Goal: Transaction & Acquisition: Purchase product/service

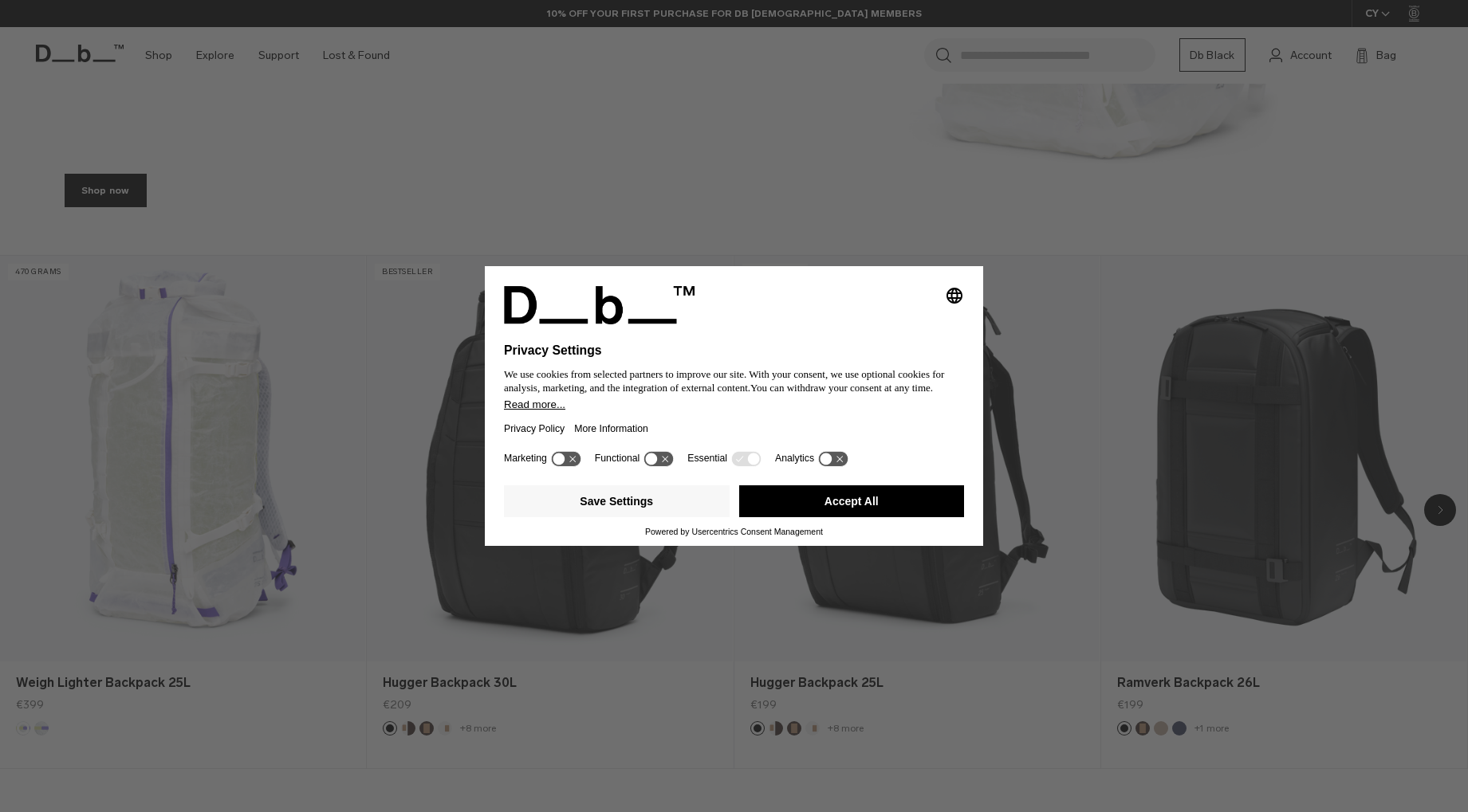
click at [826, 517] on button "Accept All" at bounding box center [852, 502] width 226 height 32
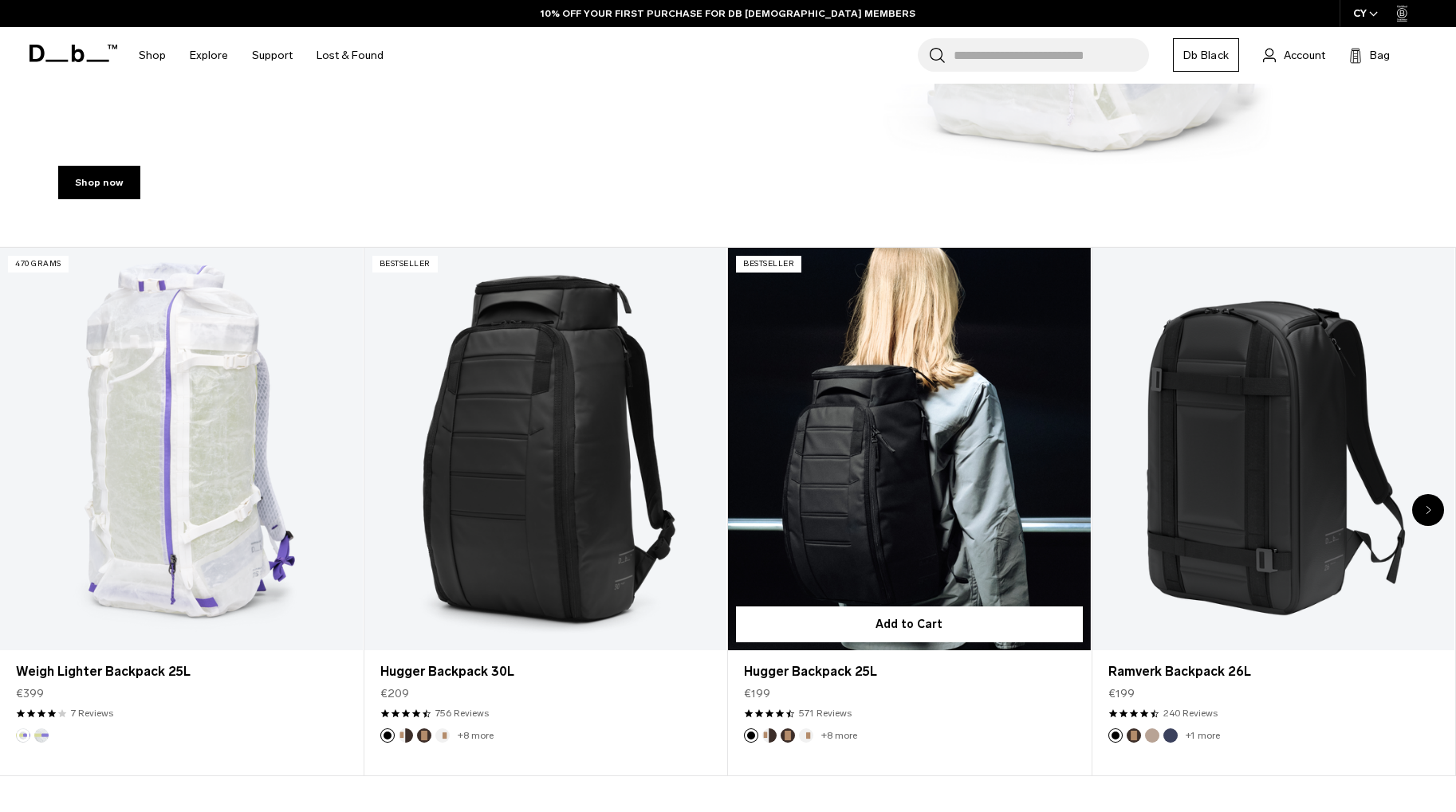
click at [825, 501] on link "Hugger Backpack 25L" at bounding box center [909, 449] width 363 height 403
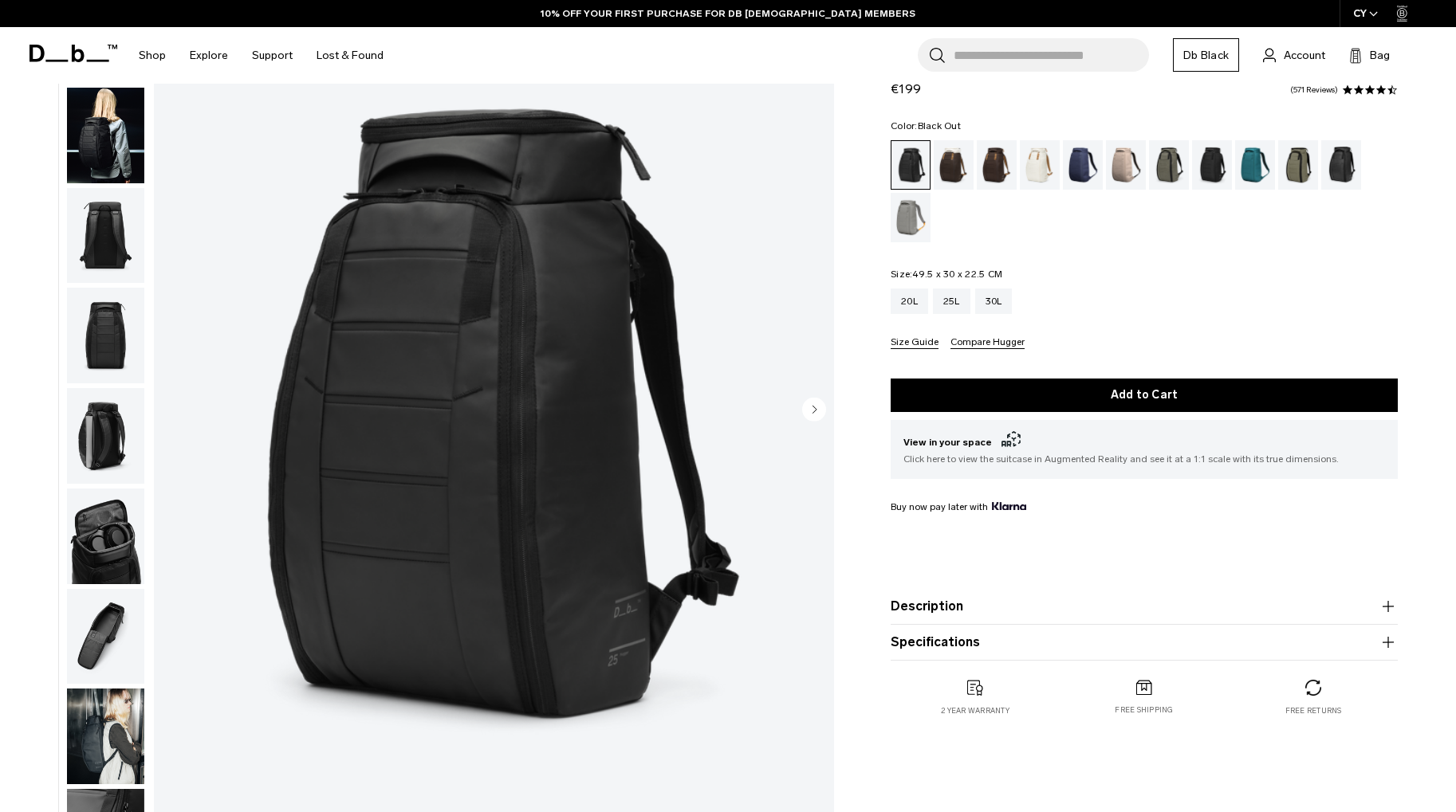
click at [119, 227] on img "button" at bounding box center [105, 236] width 77 height 96
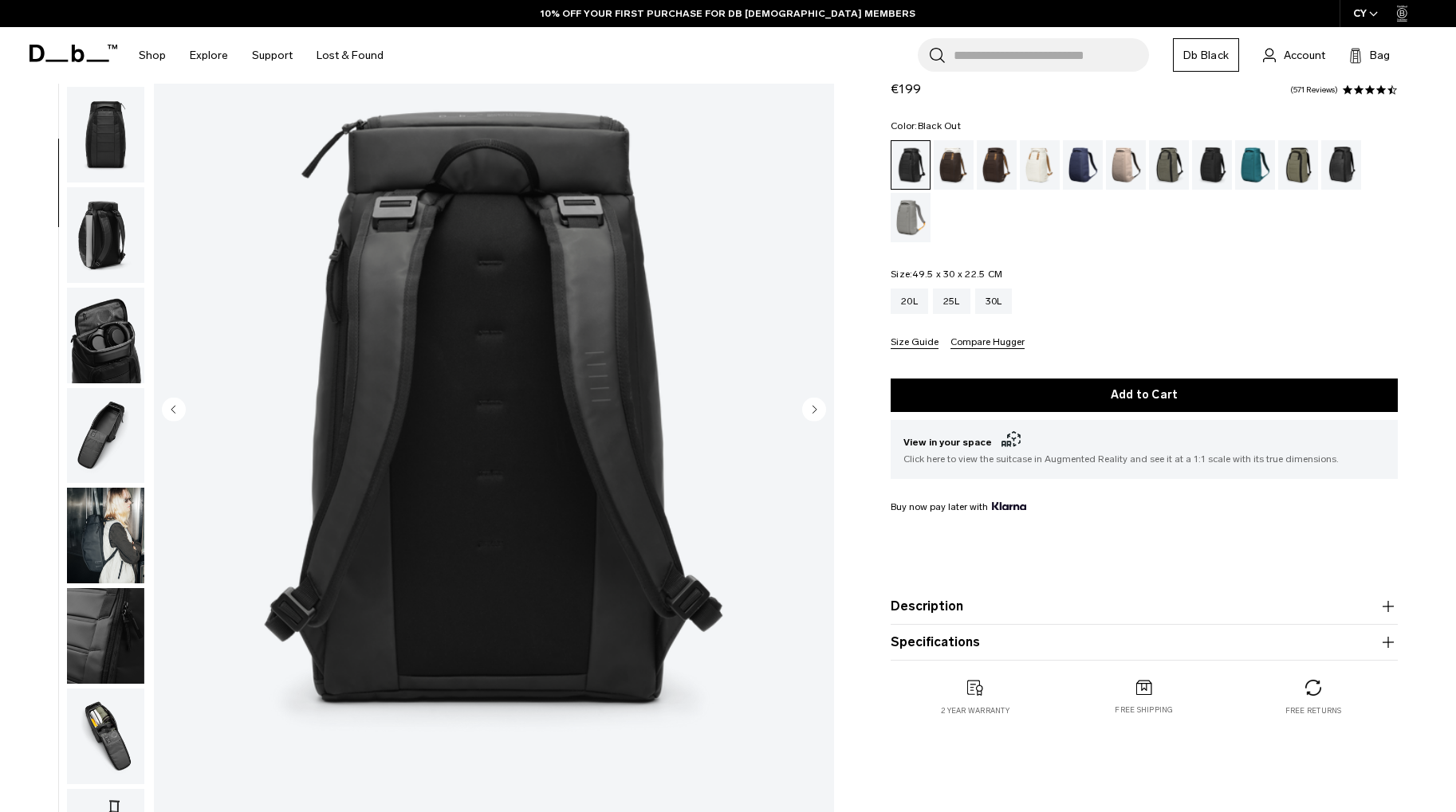
click at [115, 257] on img "button" at bounding box center [105, 235] width 77 height 96
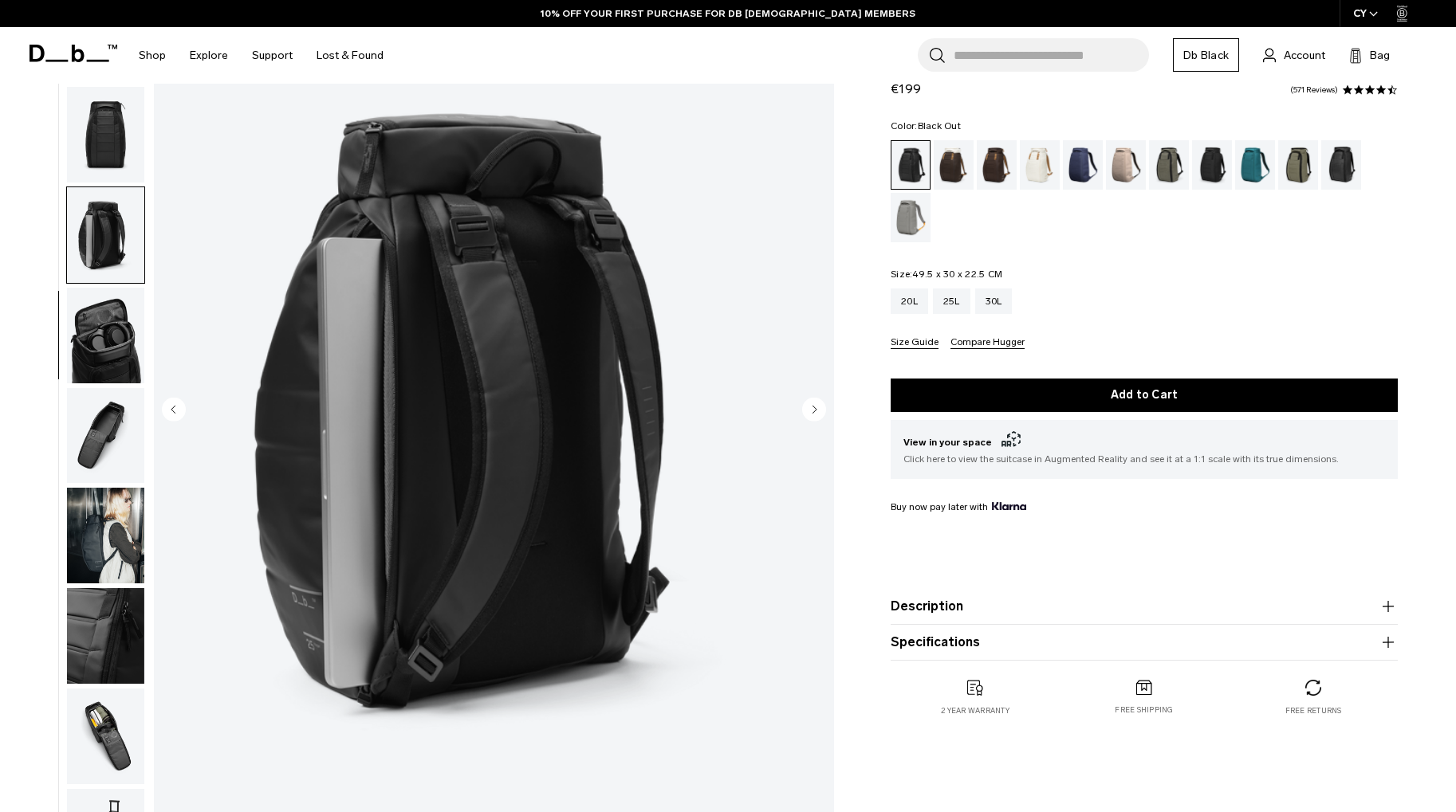
scroll to position [251, 0]
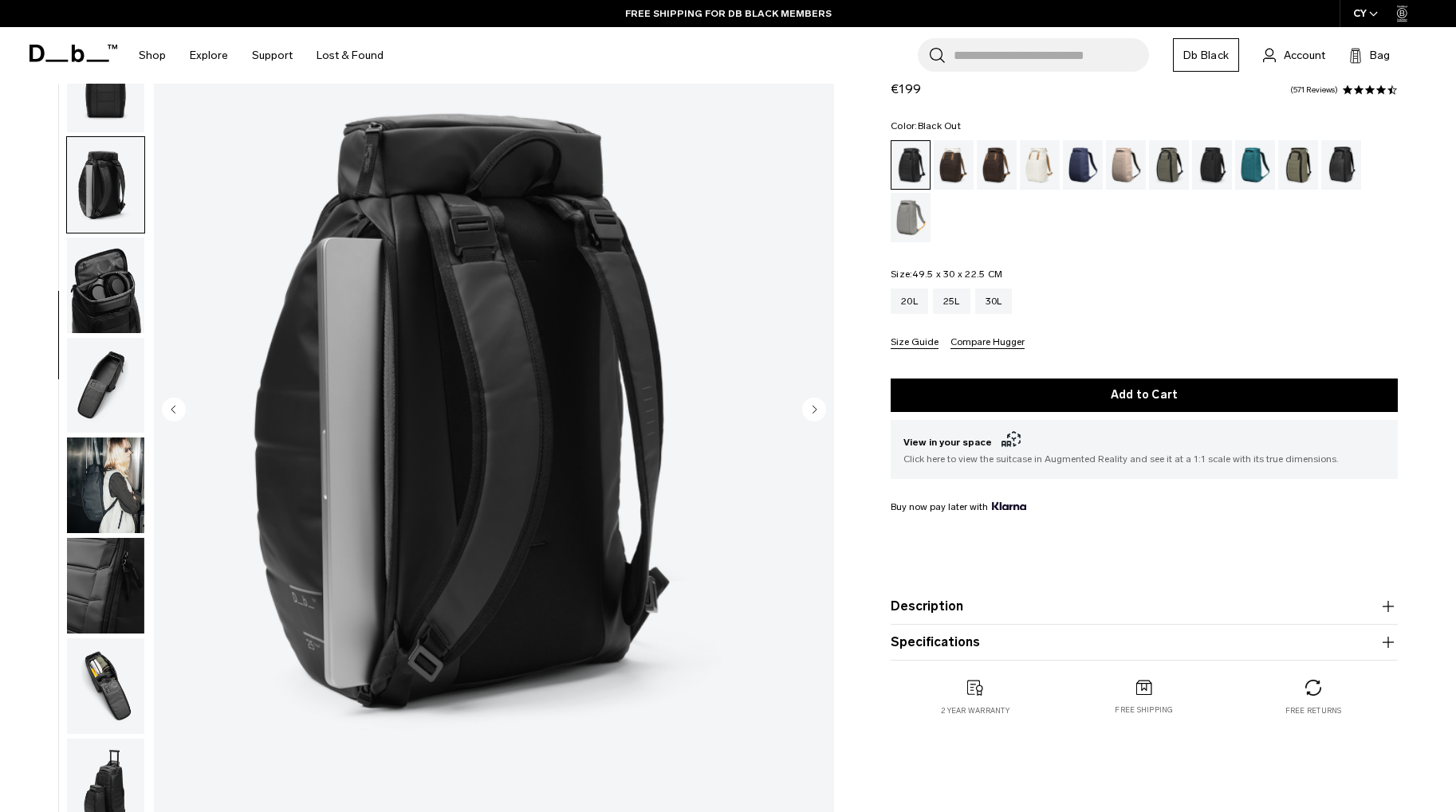
click at [94, 319] on img "button" at bounding box center [105, 285] width 77 height 96
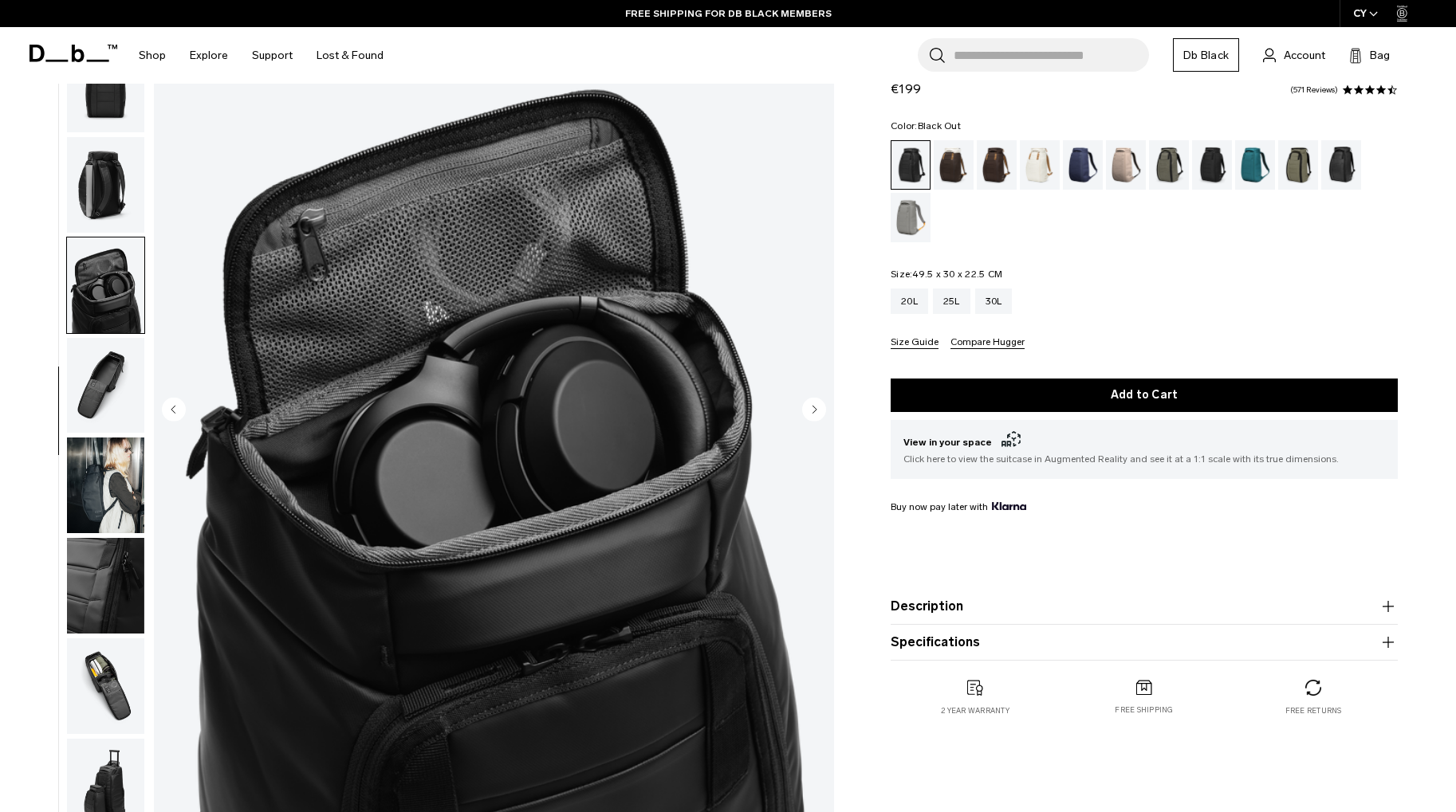
click at [91, 366] on img "button" at bounding box center [105, 386] width 77 height 96
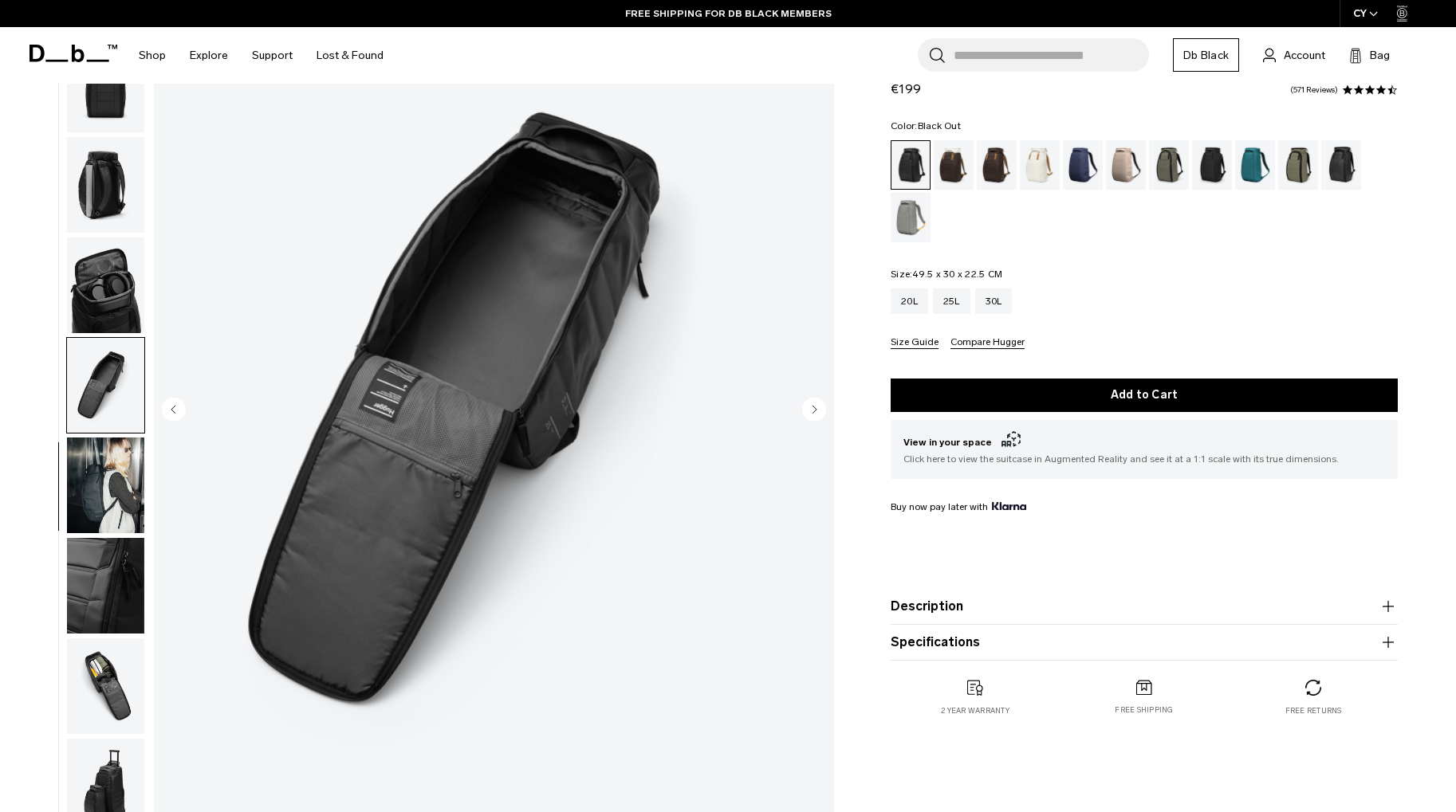
click at [80, 437] on img "button" at bounding box center [105, 485] width 77 height 96
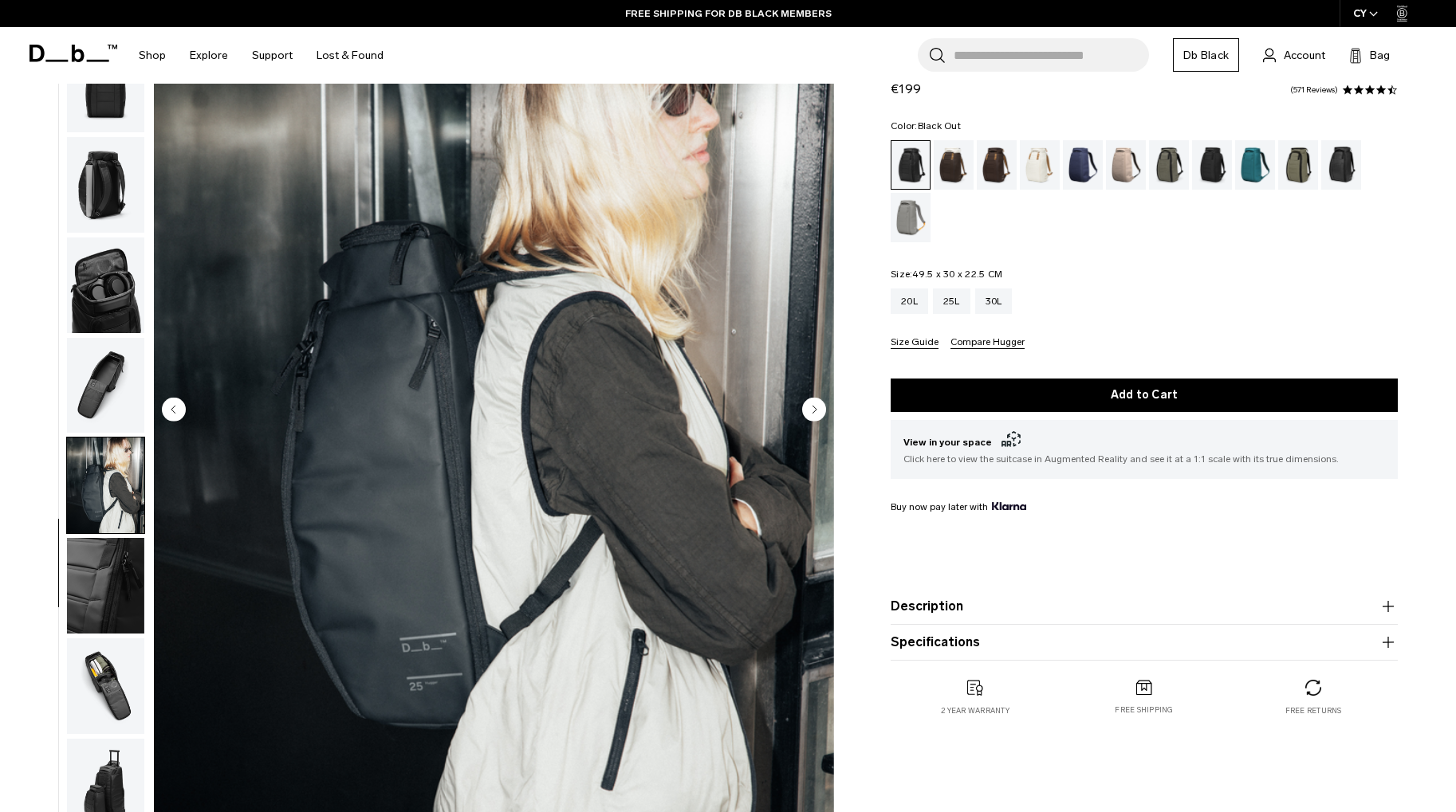
click at [80, 514] on img "button" at bounding box center [105, 485] width 77 height 96
click at [76, 599] on img "button" at bounding box center [105, 585] width 77 height 96
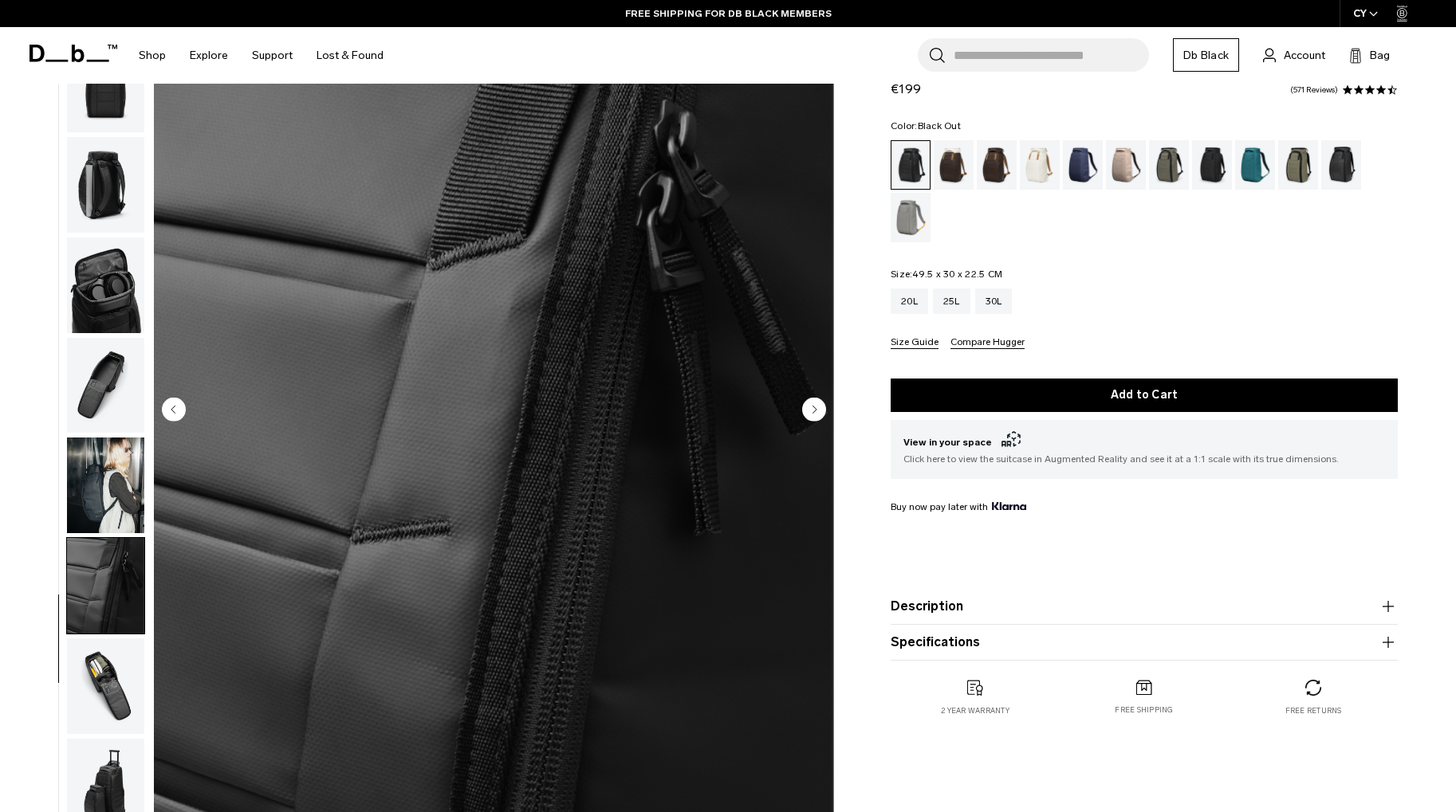
click at [63, 697] on div at bounding box center [101, 410] width 87 height 849
click at [118, 654] on img "button" at bounding box center [105, 686] width 77 height 96
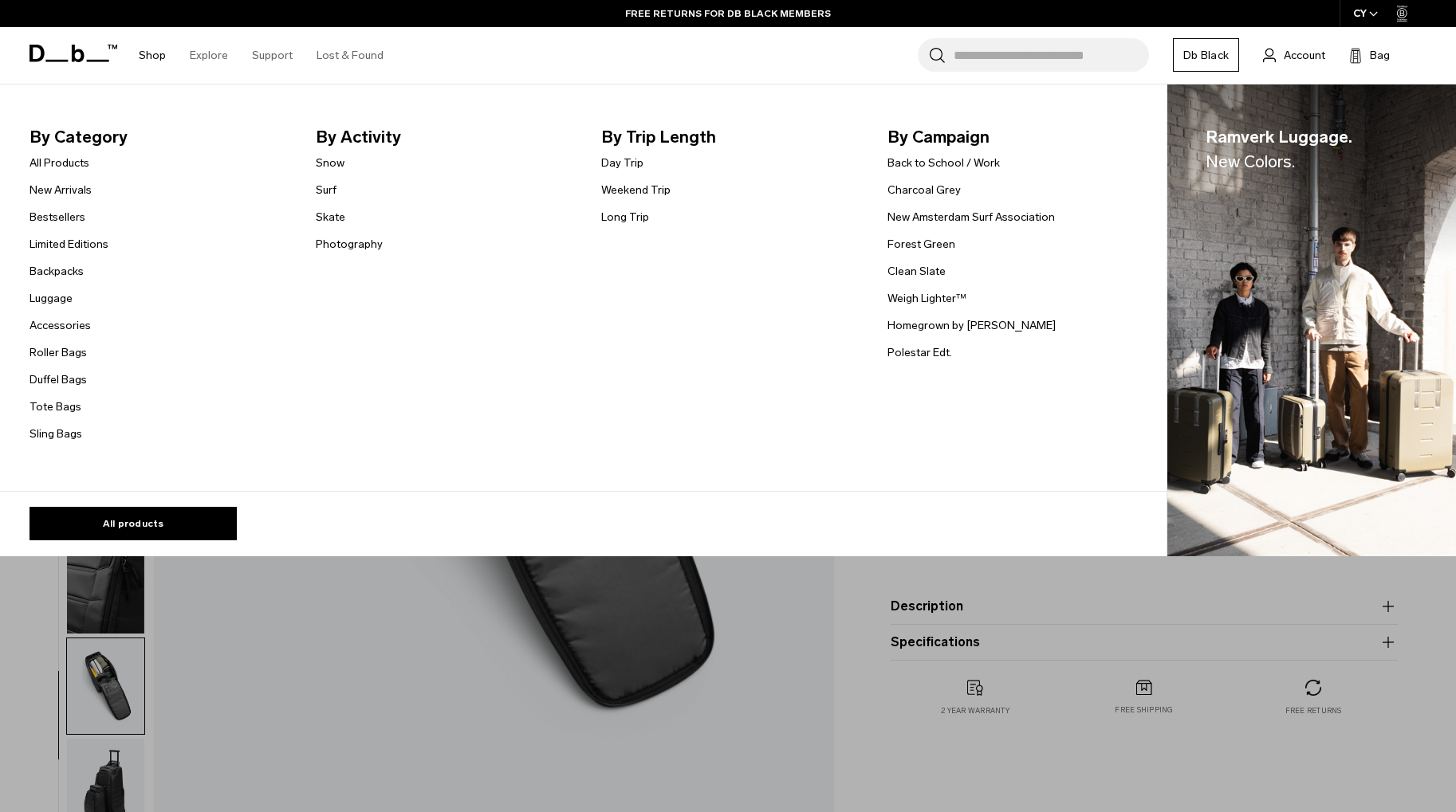
click at [153, 60] on link "Shop" at bounding box center [152, 55] width 27 height 57
click at [135, 529] on link "All products" at bounding box center [133, 524] width 207 height 34
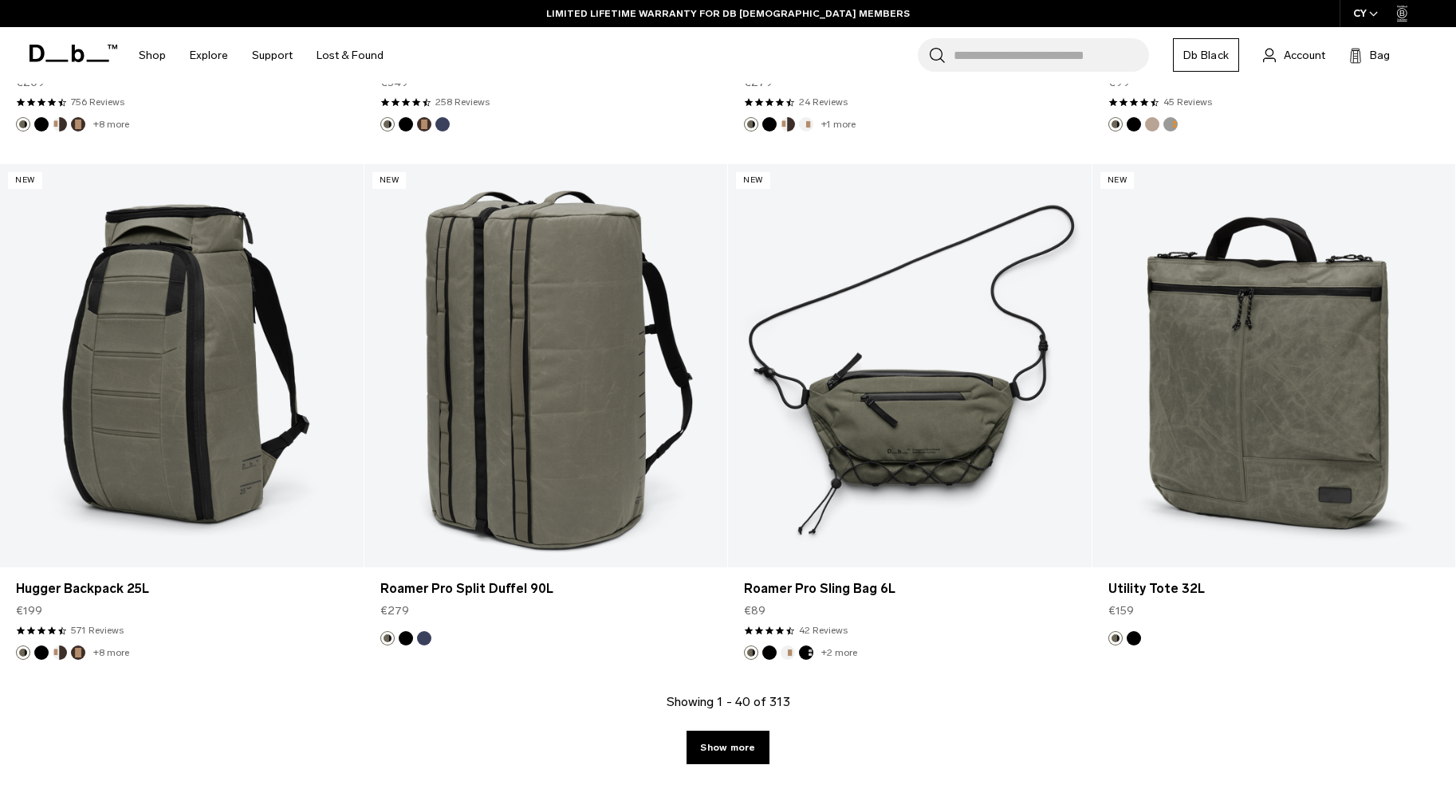
scroll to position [5733, 0]
